Goal: Task Accomplishment & Management: Manage account settings

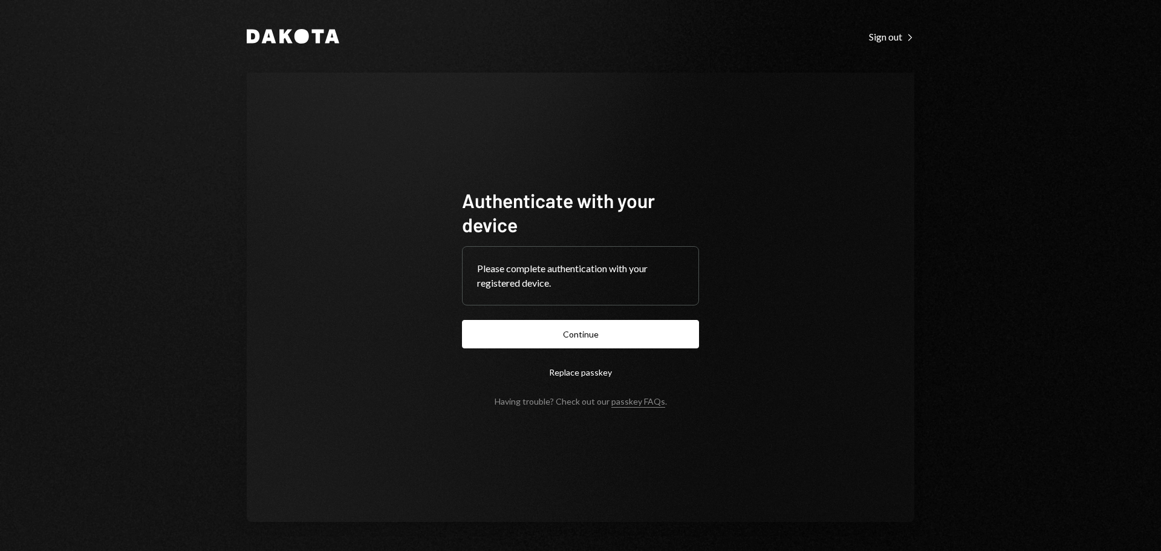
click at [587, 343] on button "Continue" at bounding box center [580, 334] width 237 height 28
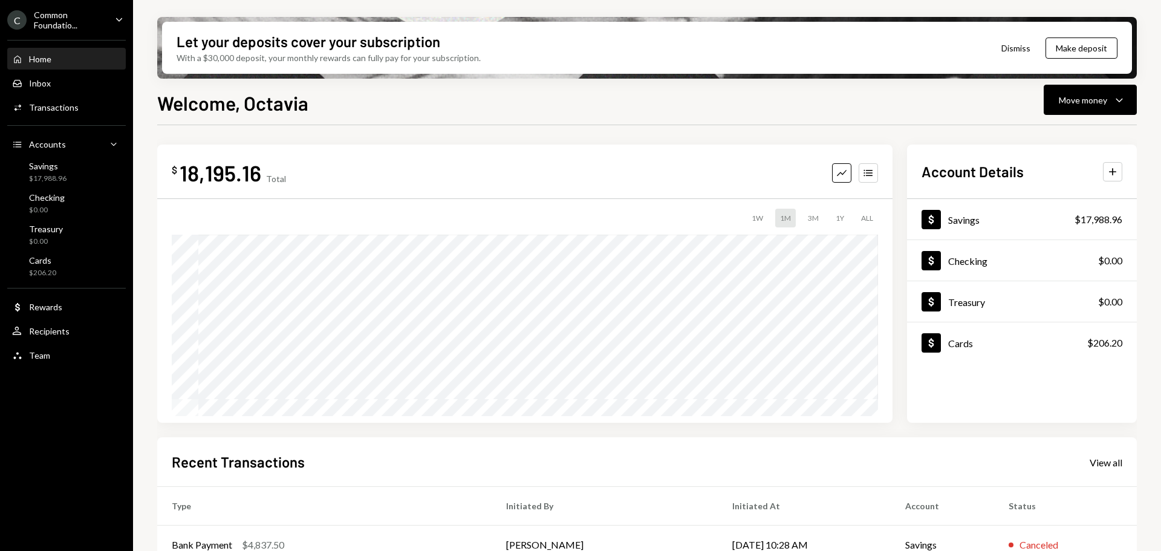
click at [111, 19] on div "C Common Foundatio... Caret Down" at bounding box center [66, 20] width 133 height 21
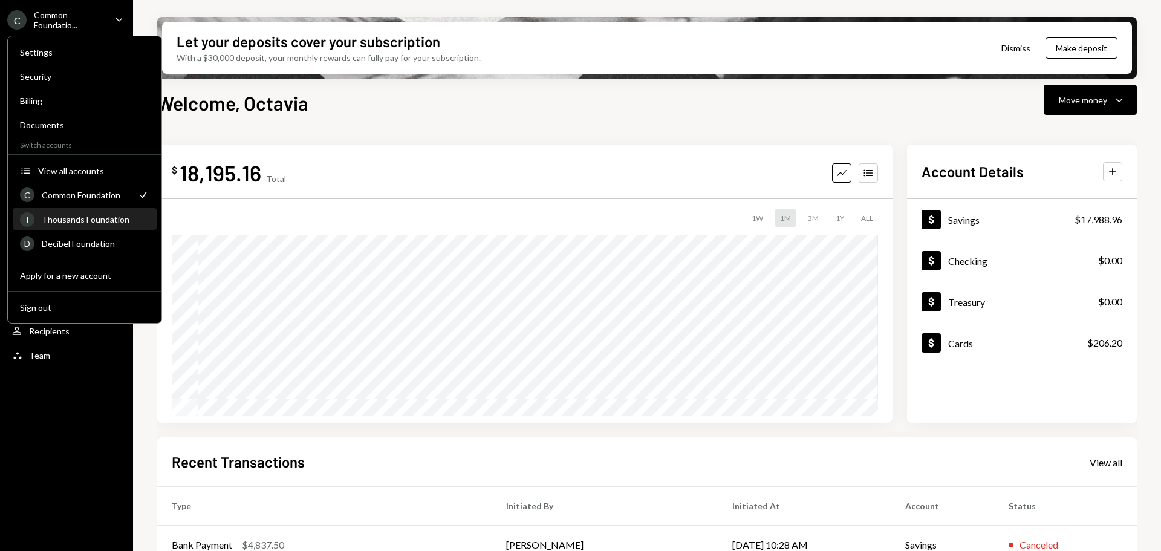
click at [102, 217] on div "Thousands Foundation" at bounding box center [96, 219] width 108 height 10
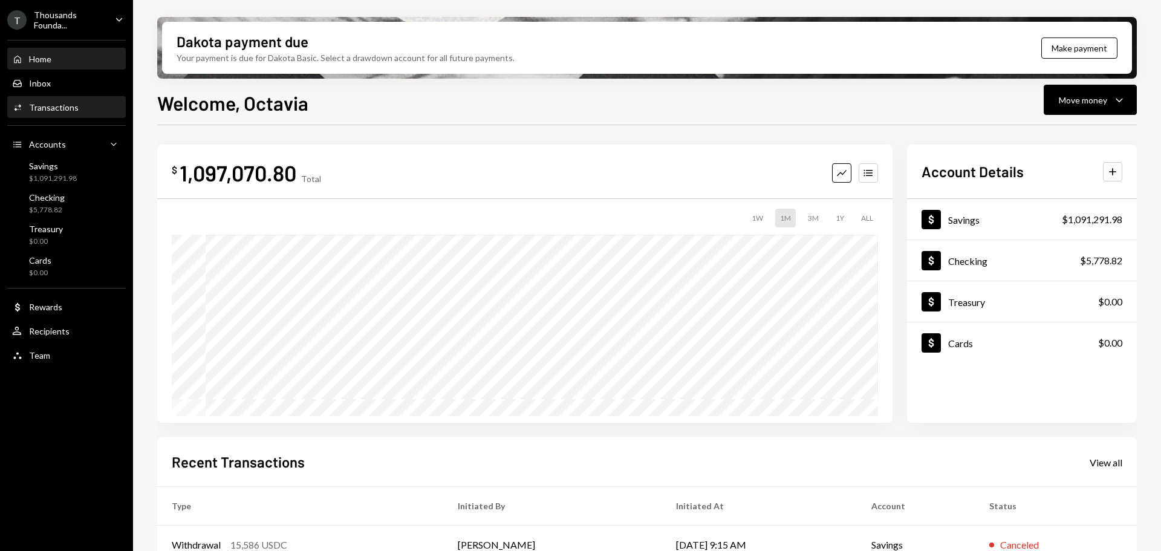
click at [48, 102] on div "Transactions" at bounding box center [54, 107] width 50 height 10
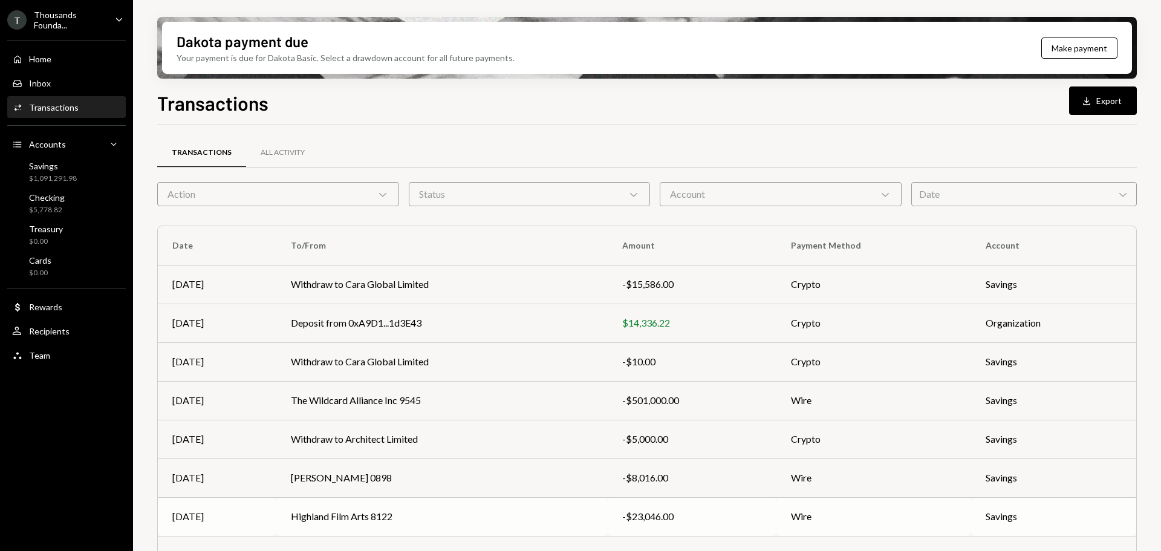
scroll to position [138, 0]
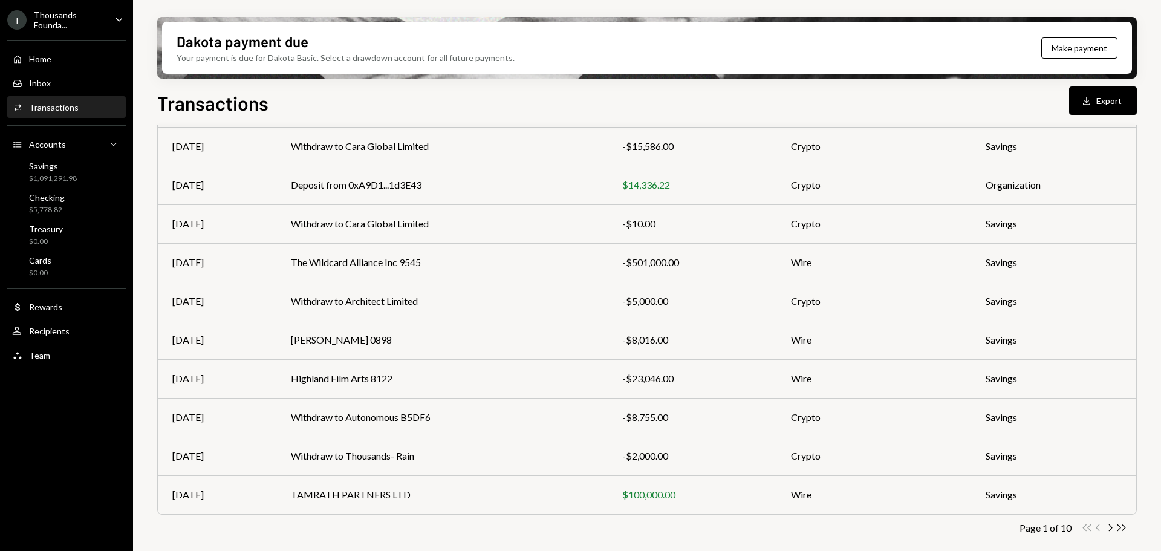
drag, startPoint x: 56, startPoint y: 105, endPoint x: 64, endPoint y: 108, distance: 8.4
click at [58, 106] on div "Transactions" at bounding box center [54, 107] width 50 height 10
click at [51, 177] on div "$1,091,291.98" at bounding box center [53, 178] width 48 height 10
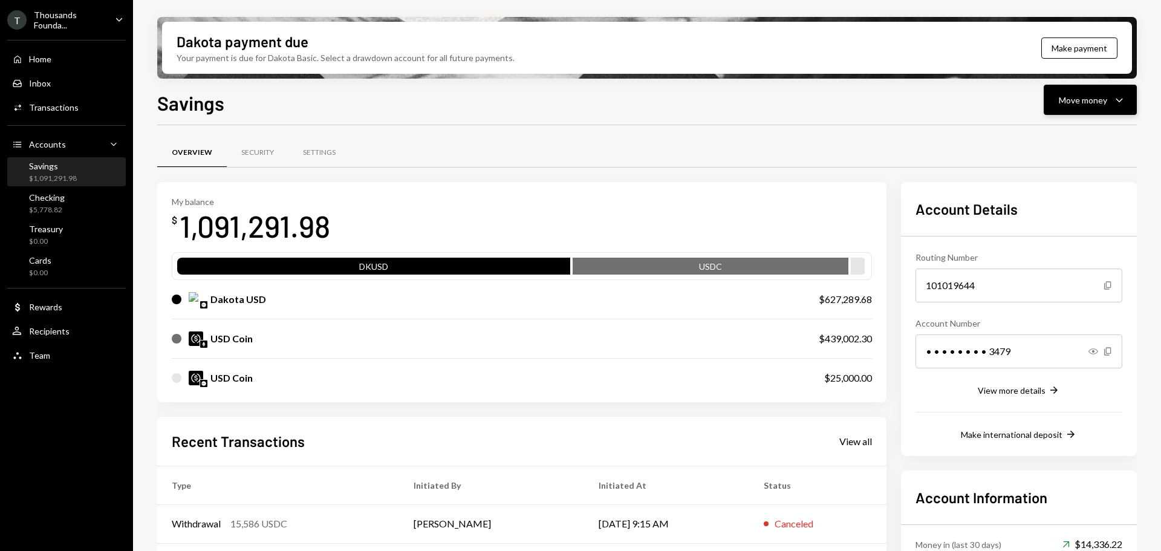
click at [1110, 94] on div "Move money Caret Down" at bounding box center [1089, 99] width 63 height 15
click at [1066, 138] on div "Send" at bounding box center [1080, 136] width 88 height 13
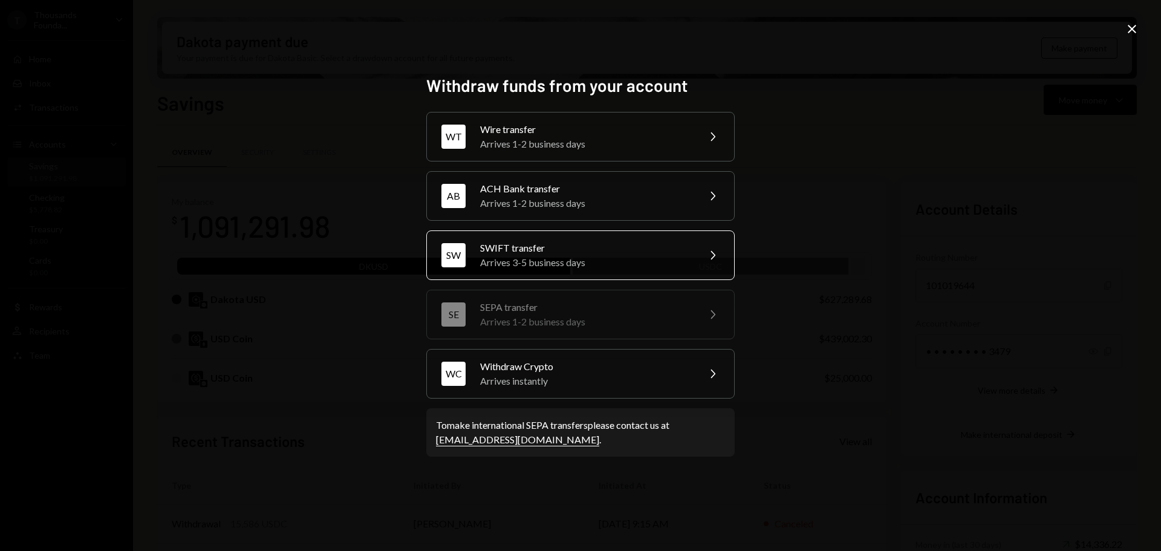
click at [646, 252] on div "SWIFT transfer" at bounding box center [585, 248] width 210 height 15
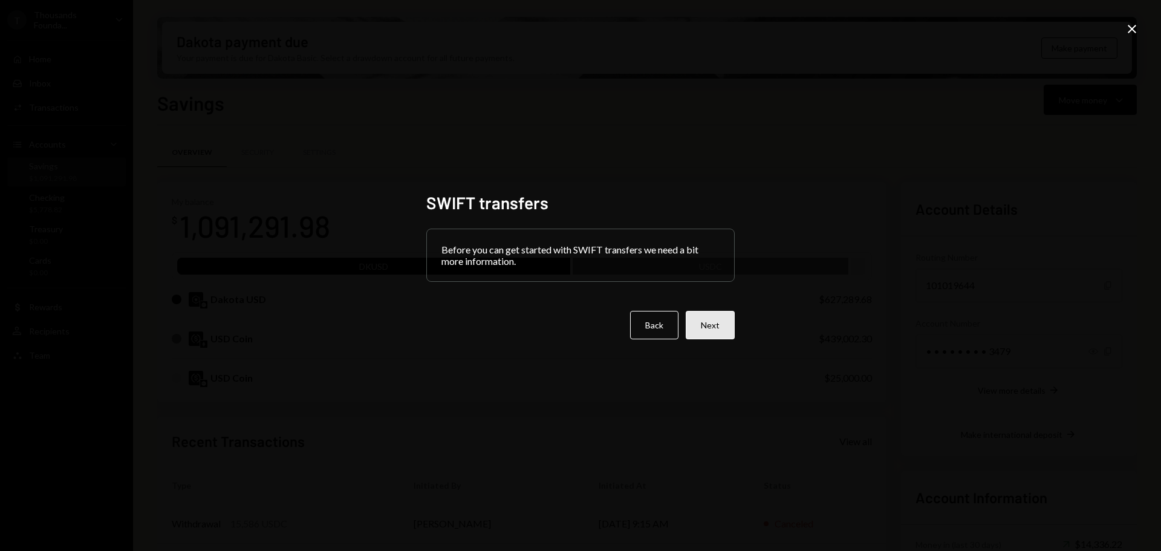
click at [715, 326] on button "Next" at bounding box center [709, 325] width 49 height 28
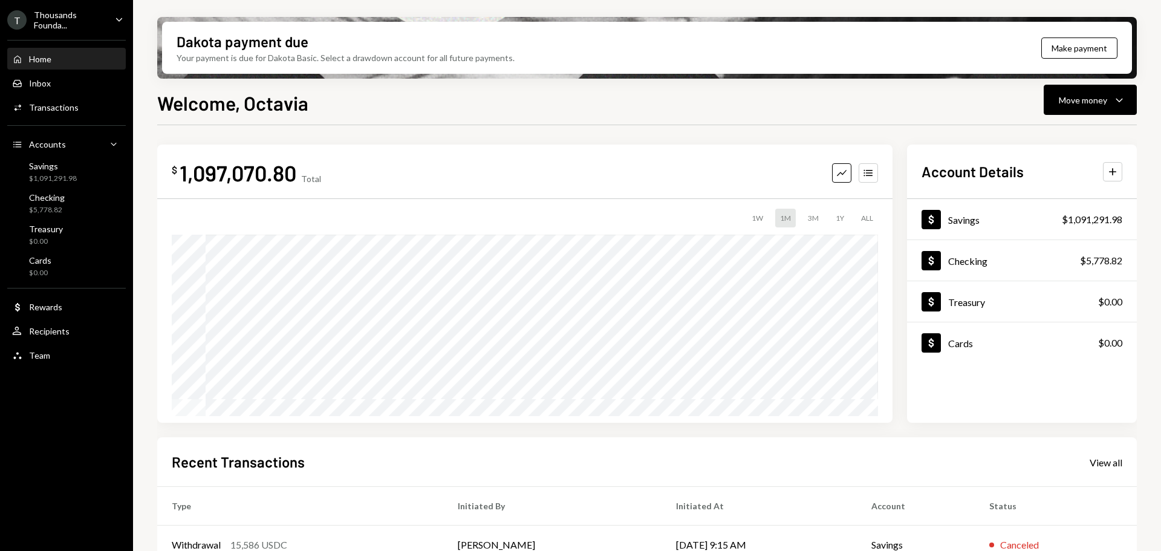
click at [107, 27] on div "T Thousands Founda... Caret Down" at bounding box center [66, 20] width 133 height 21
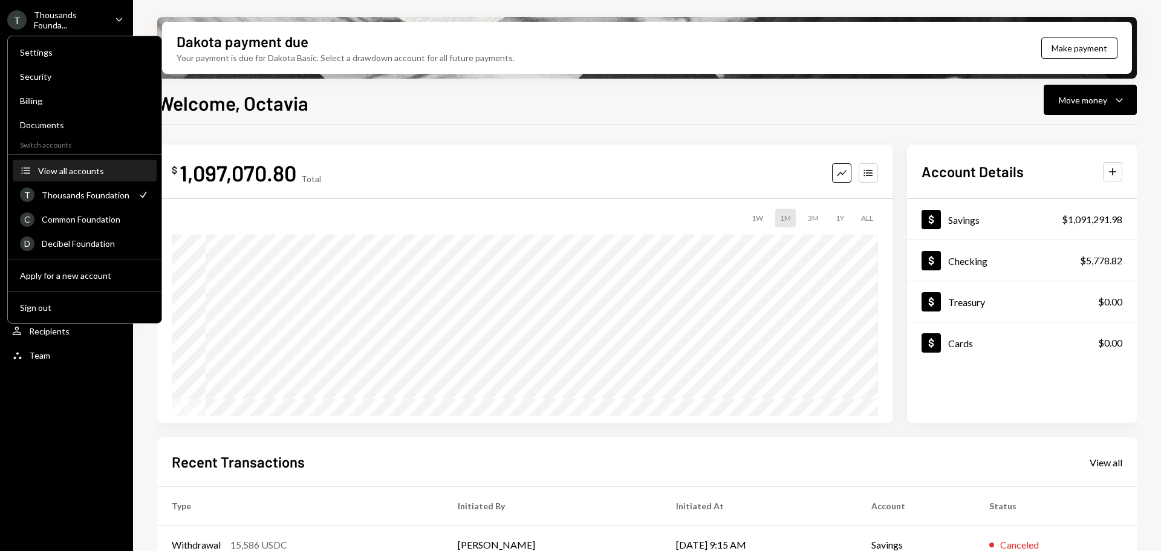
click at [91, 164] on button "Accounts View all accounts" at bounding box center [85, 171] width 144 height 22
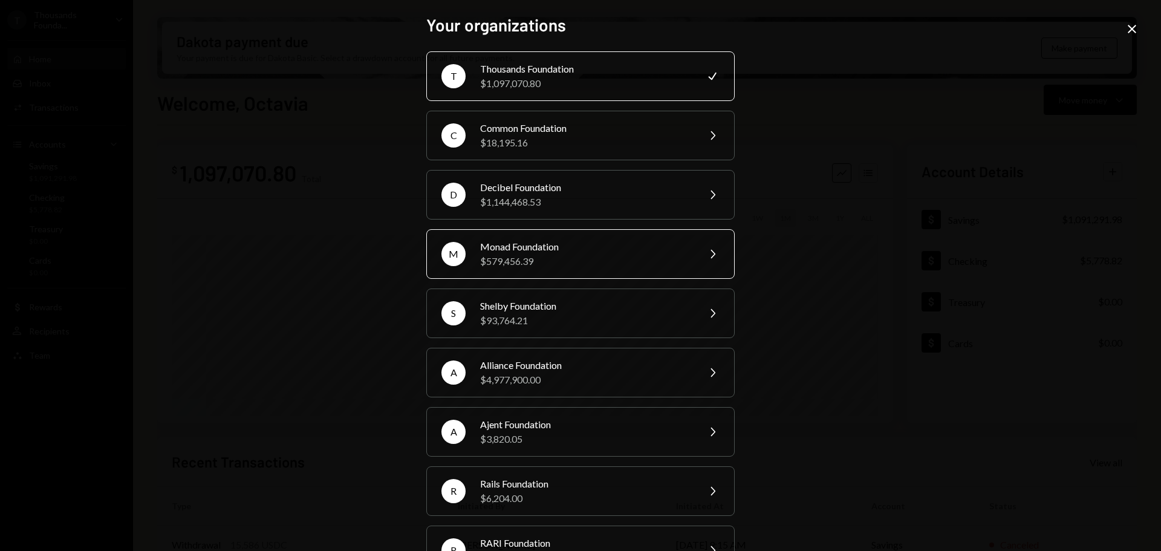
click at [528, 254] on div "$579,456.39" at bounding box center [585, 261] width 210 height 15
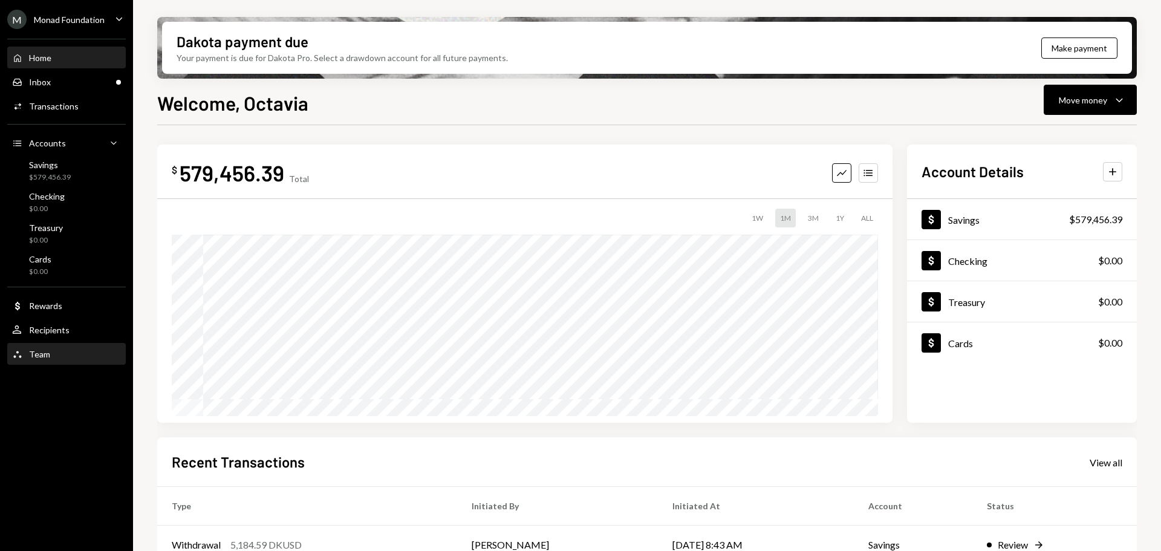
click at [47, 352] on div "Team" at bounding box center [39, 354] width 21 height 10
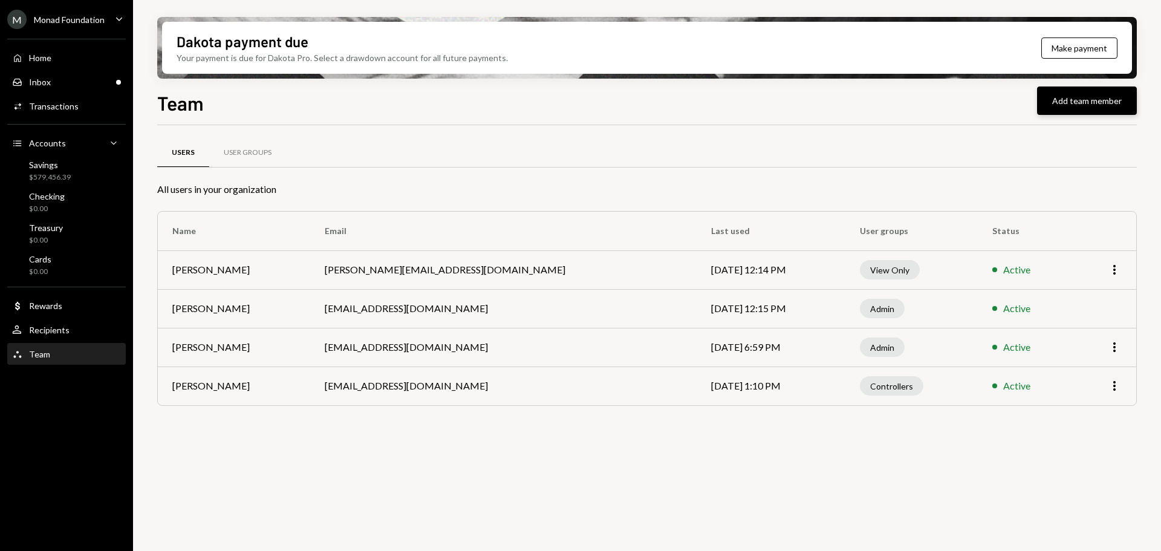
click at [1086, 101] on button "Add team member" at bounding box center [1087, 100] width 100 height 28
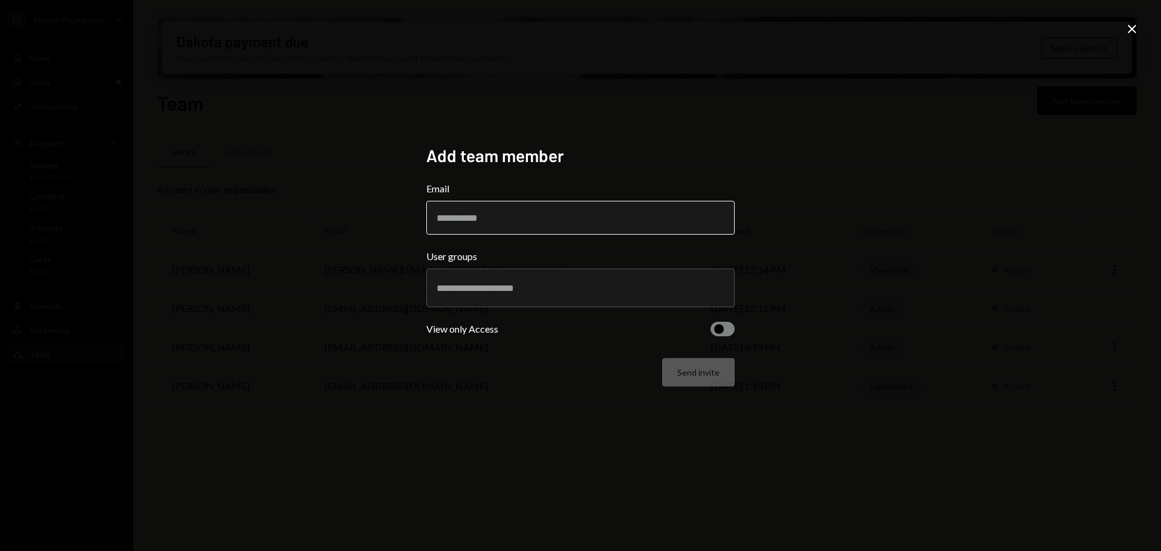
click at [505, 215] on input "Email" at bounding box center [580, 218] width 308 height 34
drag, startPoint x: 498, startPoint y: 217, endPoint x: 412, endPoint y: 218, distance: 86.4
click at [409, 219] on div "**********" at bounding box center [580, 275] width 1161 height 551
type input "**********"
click at [623, 285] on input "text" at bounding box center [580, 287] width 288 height 11
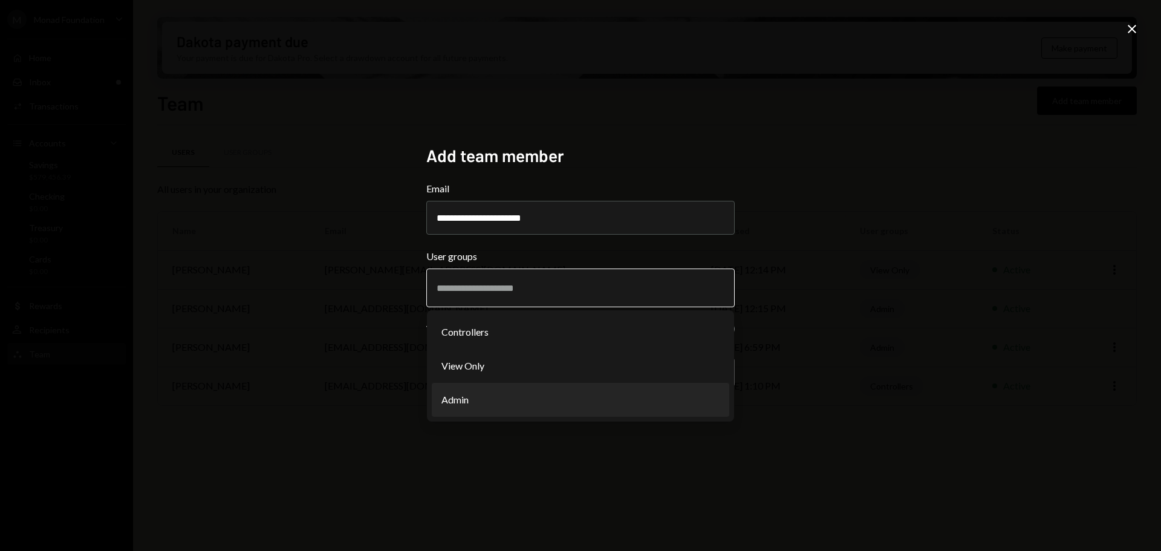
click at [457, 404] on li "Admin" at bounding box center [580, 400] width 297 height 34
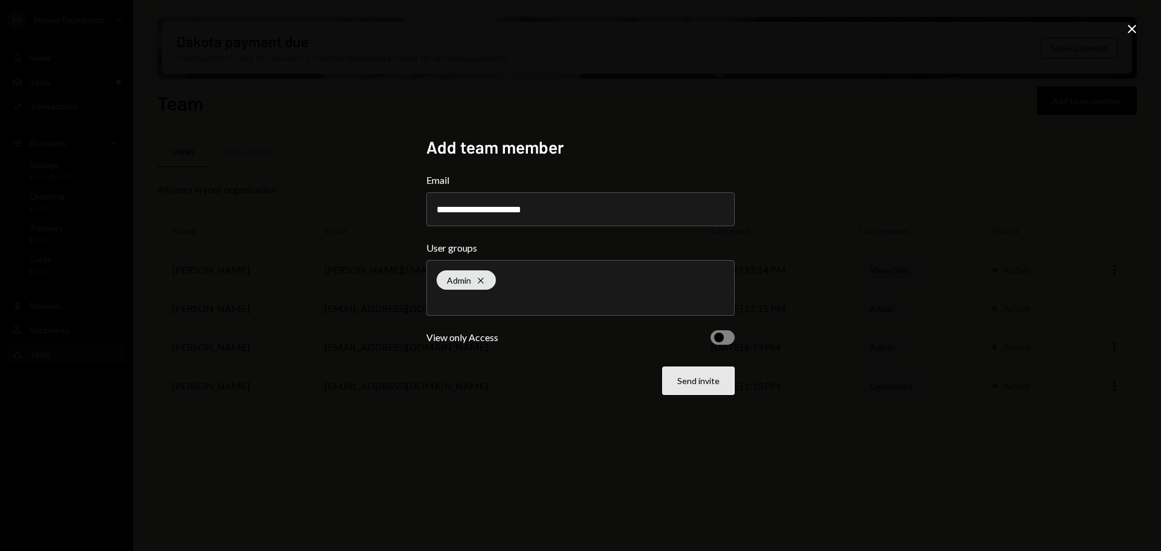
click at [714, 381] on button "Send invite" at bounding box center [698, 380] width 73 height 28
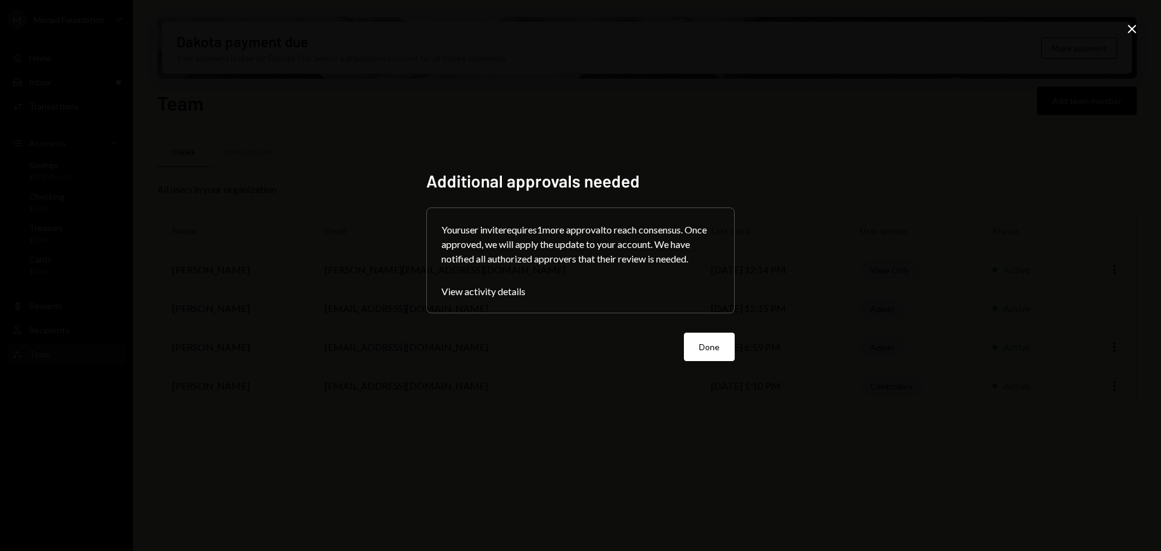
click at [710, 341] on button "Done" at bounding box center [709, 346] width 51 height 28
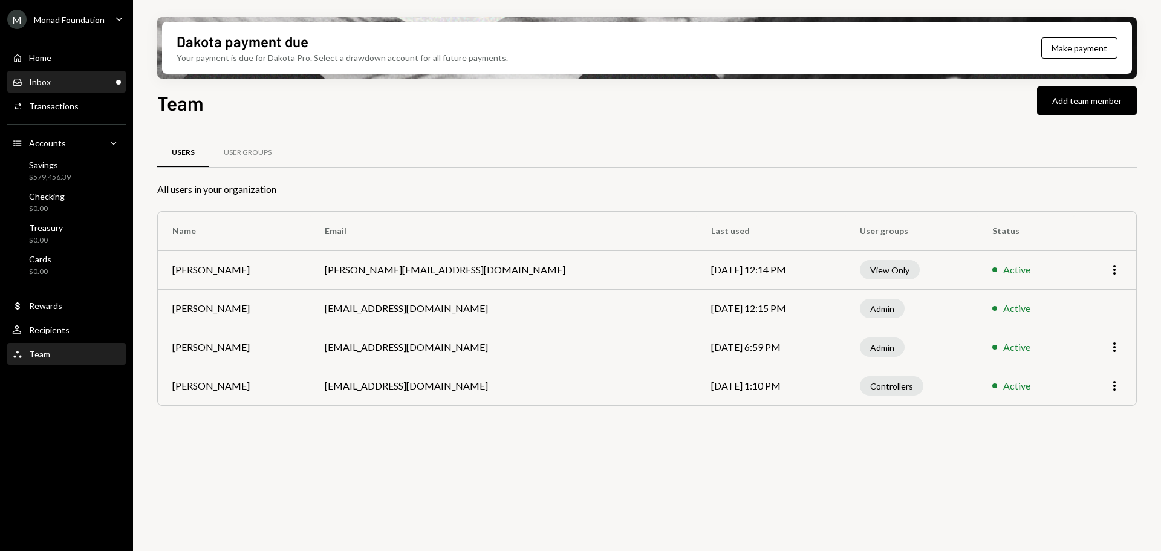
click at [59, 81] on div "Inbox Inbox" at bounding box center [66, 82] width 109 height 11
